Goal: Use online tool/utility

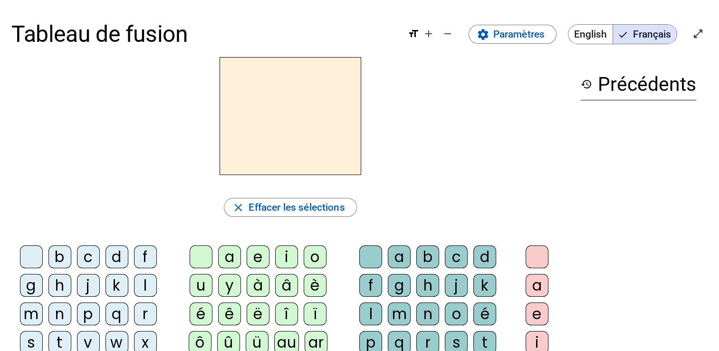
click at [78, 171] on div at bounding box center [290, 116] width 558 height 118
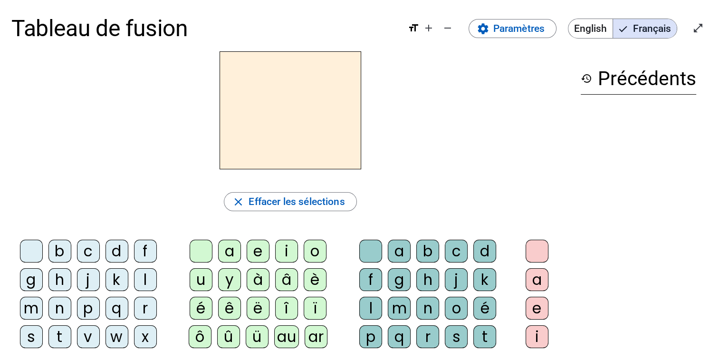
scroll to position [7, 0]
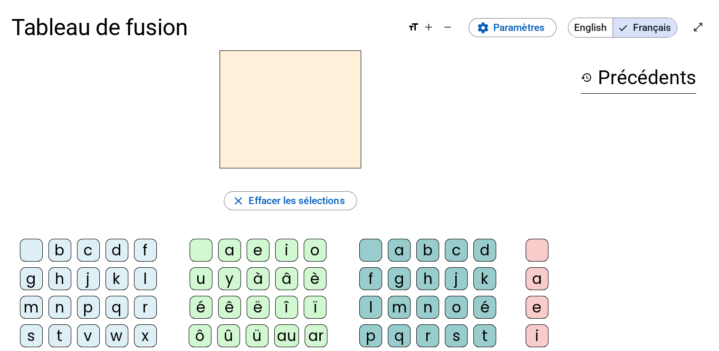
click at [282, 251] on div "i" at bounding box center [286, 250] width 23 height 23
click at [363, 306] on div "l" at bounding box center [370, 307] width 23 height 23
click at [27, 308] on div "m" at bounding box center [31, 307] width 23 height 23
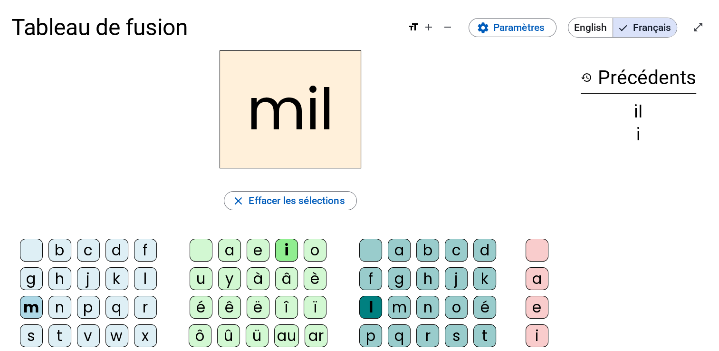
click at [224, 248] on div "a" at bounding box center [229, 250] width 23 height 23
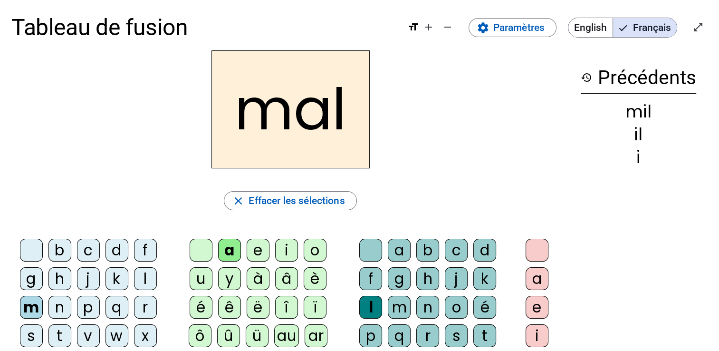
click at [361, 248] on div at bounding box center [370, 250] width 23 height 23
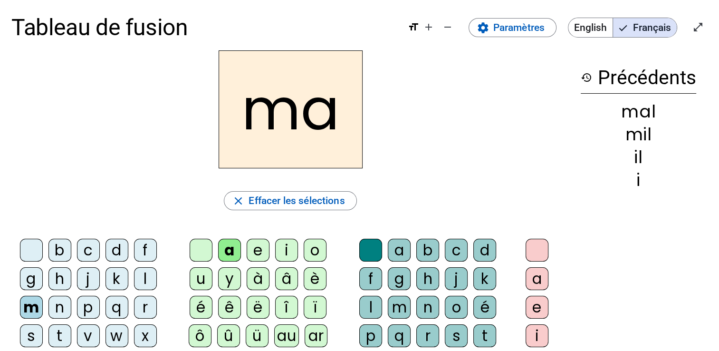
click at [140, 279] on div "l" at bounding box center [145, 278] width 23 height 23
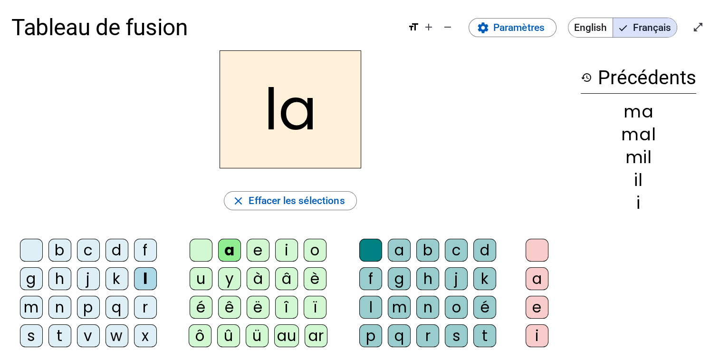
click at [194, 279] on div "u" at bounding box center [201, 278] width 23 height 23
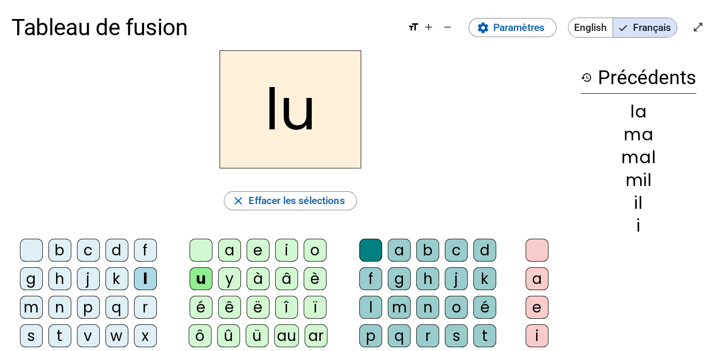
click at [111, 249] on div "d" at bounding box center [117, 250] width 23 height 23
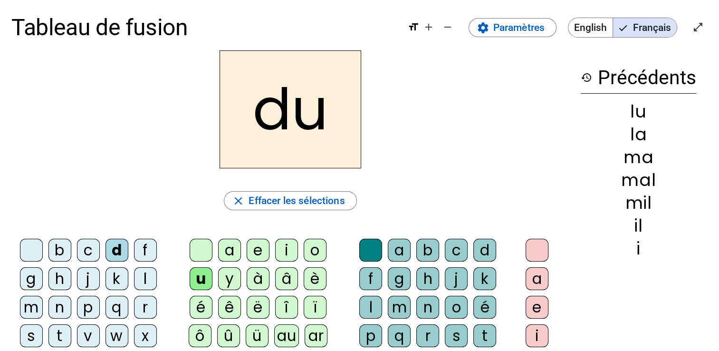
click at [58, 333] on div "t" at bounding box center [59, 335] width 23 height 23
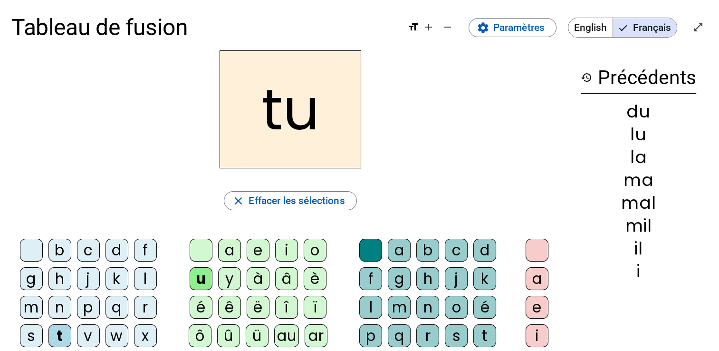
click at [254, 248] on div "e" at bounding box center [258, 250] width 23 height 23
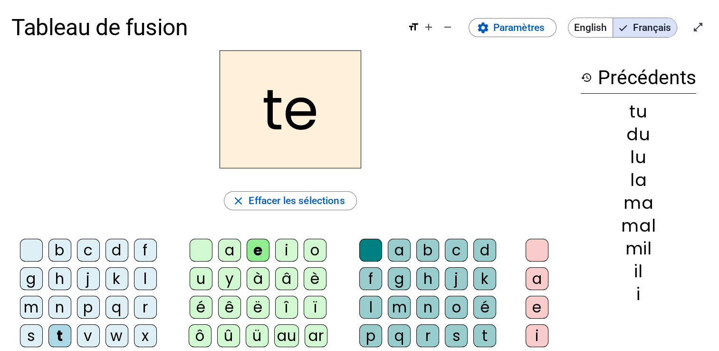
click at [114, 248] on div "d" at bounding box center [117, 250] width 23 height 23
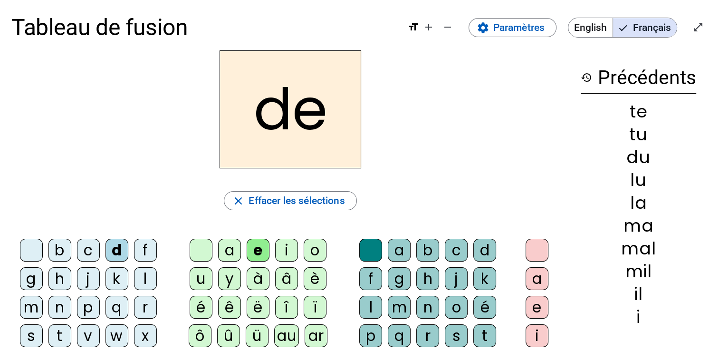
click at [81, 276] on div "j" at bounding box center [88, 278] width 23 height 23
